Goal: Information Seeking & Learning: Check status

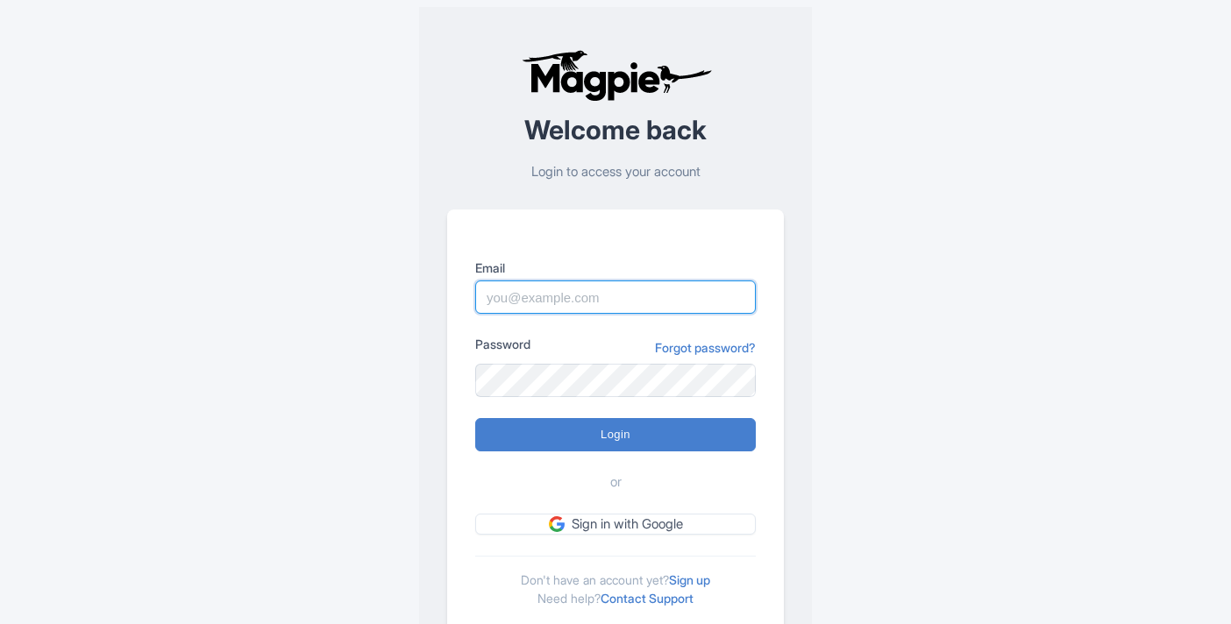
click at [521, 295] on input "Email" at bounding box center [615, 296] width 280 height 33
type input "[PERSON_NAME][EMAIL_ADDRESS][PERSON_NAME][DOMAIN_NAME]"
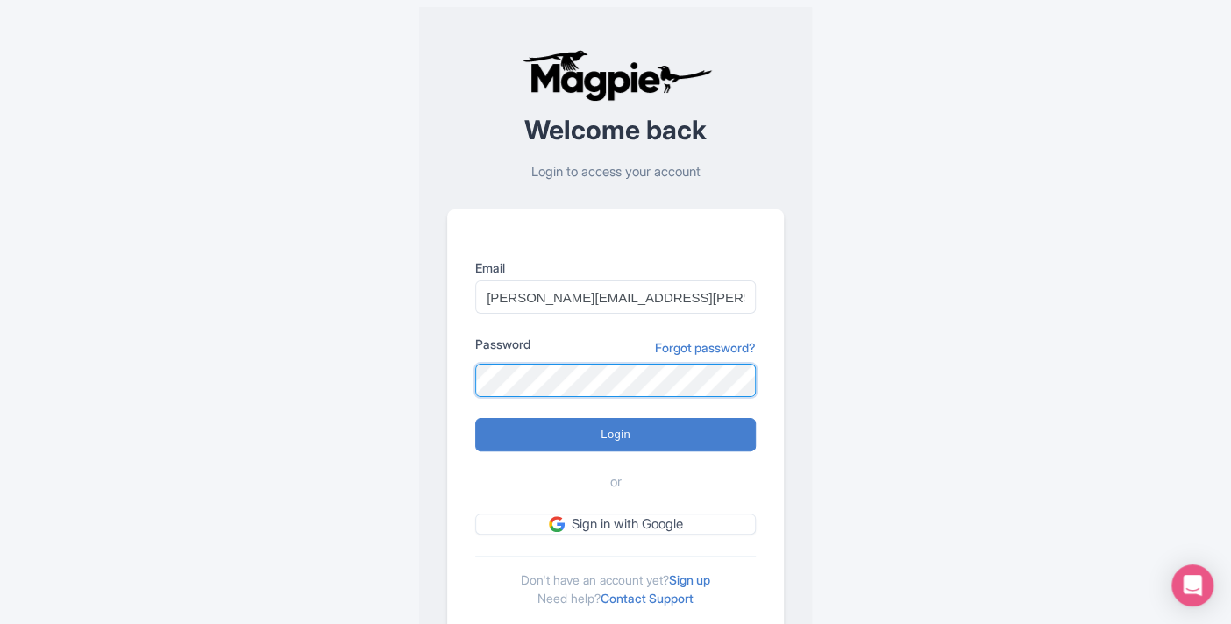
click at [475, 418] on input "Login" at bounding box center [615, 434] width 280 height 33
type input "Logging in..."
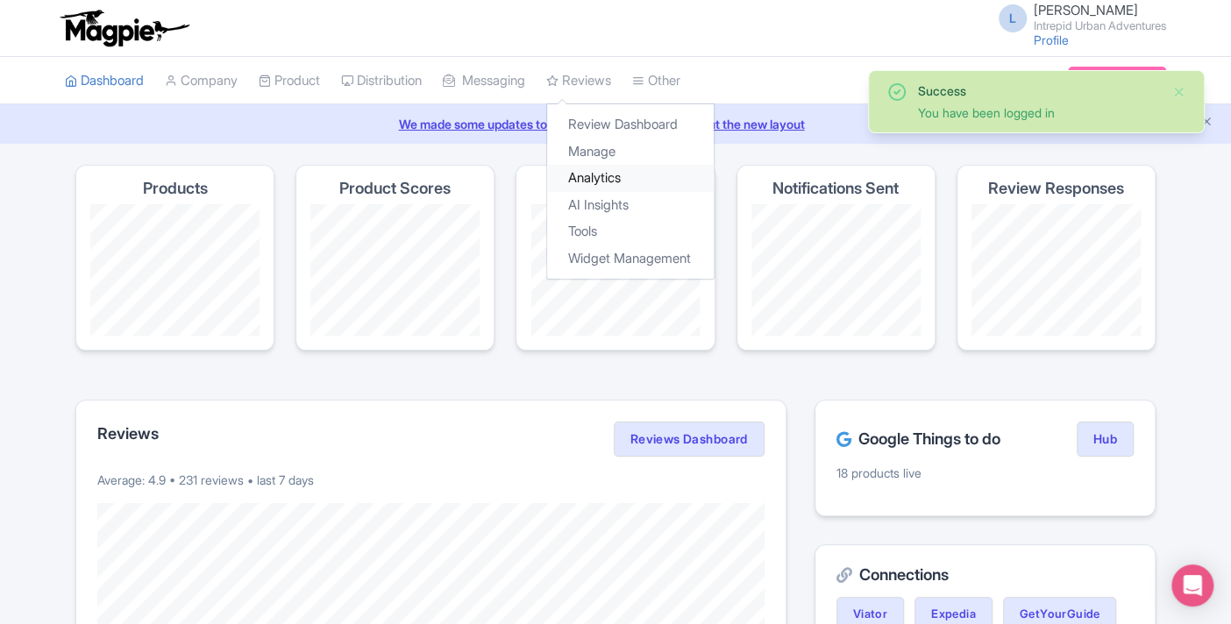
click at [621, 173] on link "Analytics" at bounding box center [630, 178] width 167 height 27
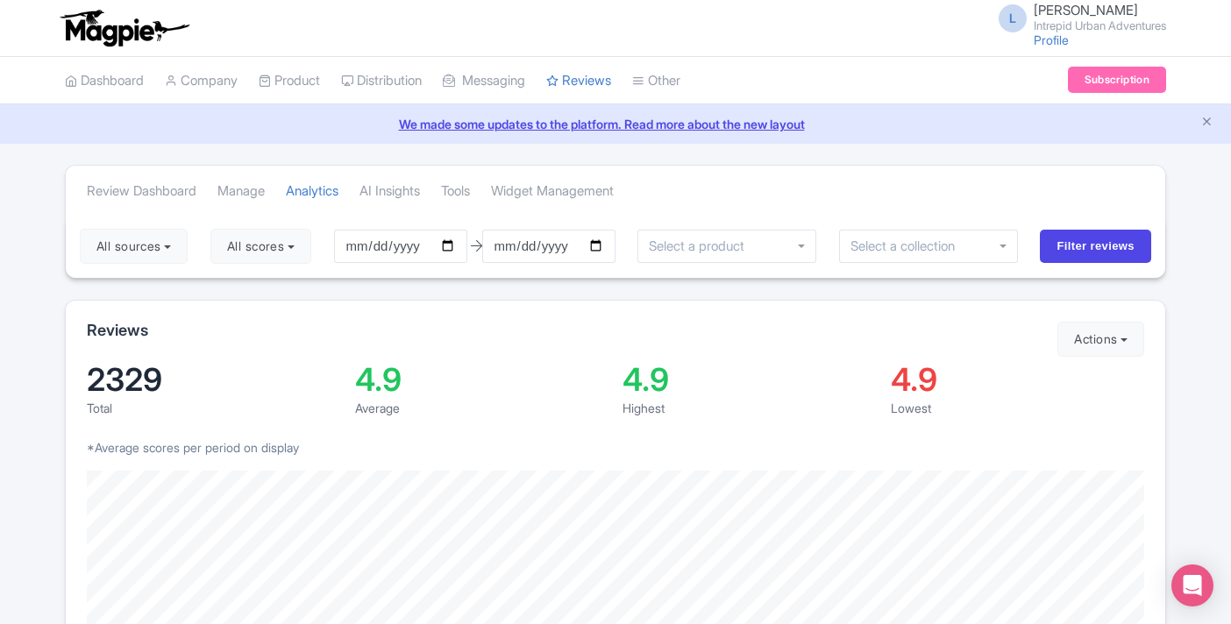
click at [460, 247] on input "2025-07-02" at bounding box center [400, 246] width 133 height 33
type input "2025-09-01"
click at [594, 238] on input "2025-10-01" at bounding box center [548, 246] width 133 height 33
type input "2025-09-30"
click at [974, 242] on div at bounding box center [928, 246] width 179 height 33
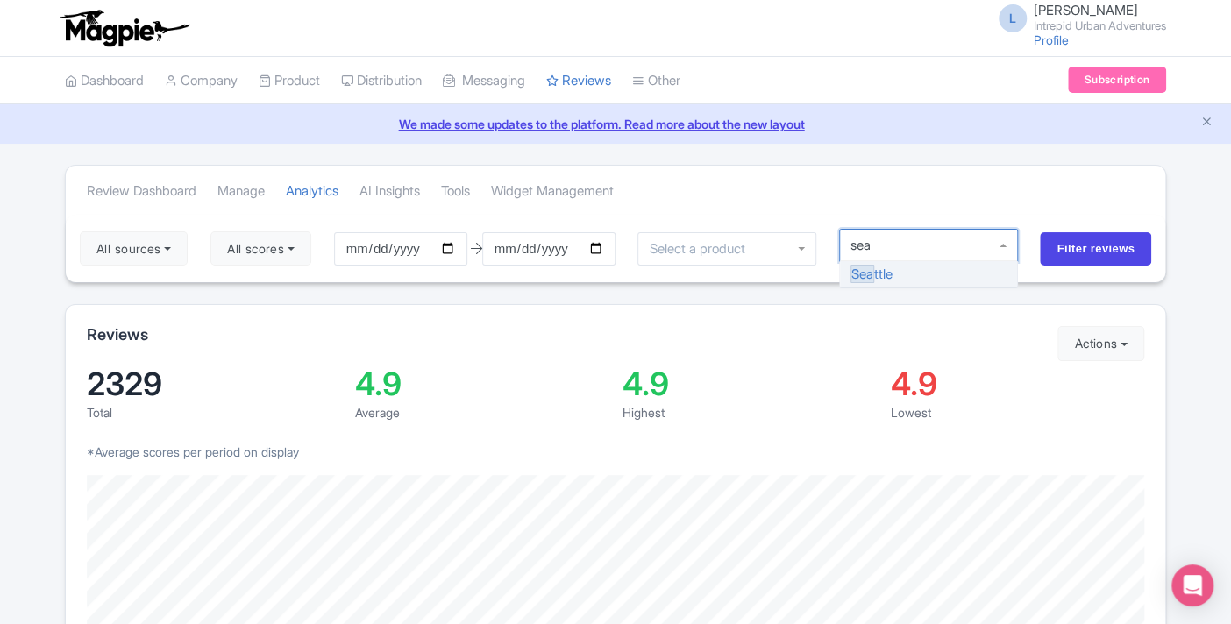
type input "seat"
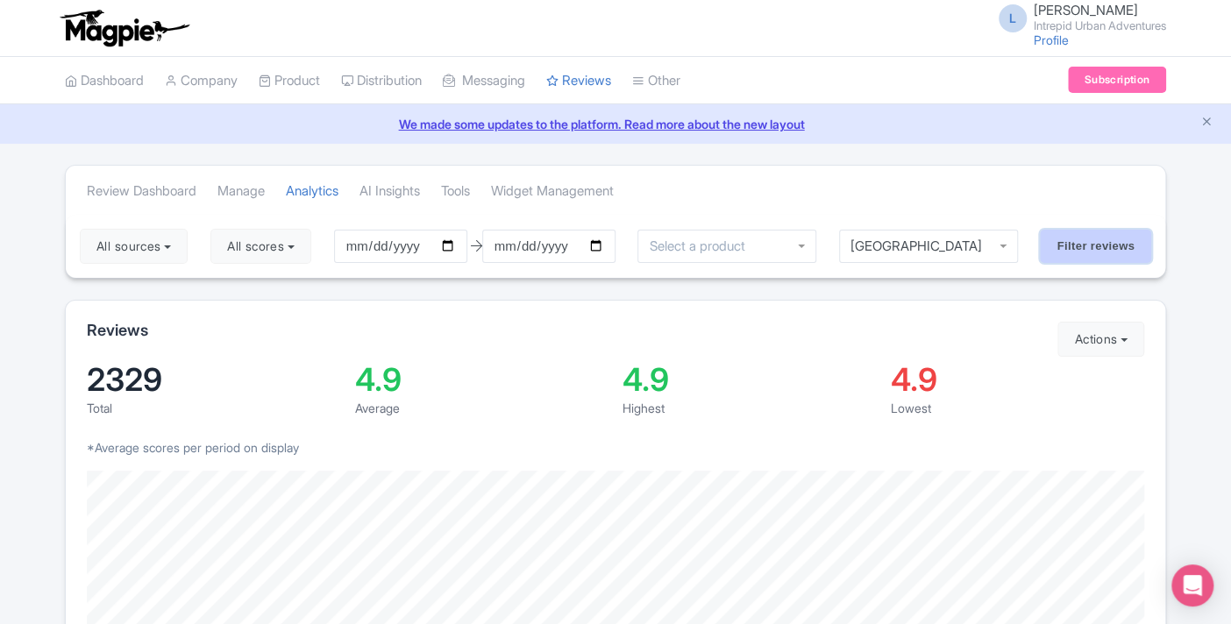
click at [1080, 247] on input "Filter reviews" at bounding box center [1094, 246] width 111 height 33
